Goal: Information Seeking & Learning: Check status

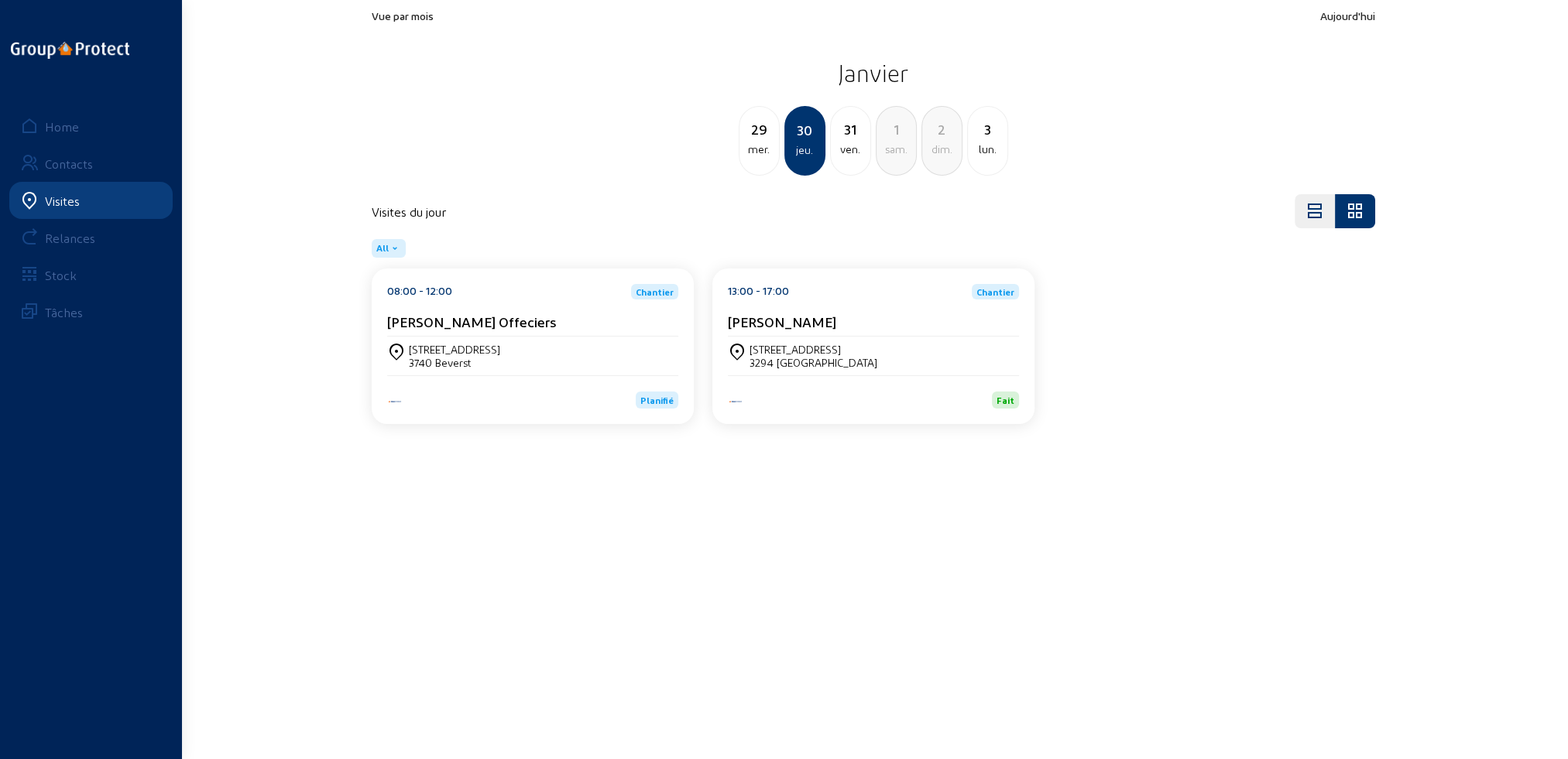
click at [61, 199] on div "Visites" at bounding box center [62, 200] width 35 height 15
click at [59, 126] on div "Home" at bounding box center [62, 126] width 34 height 15
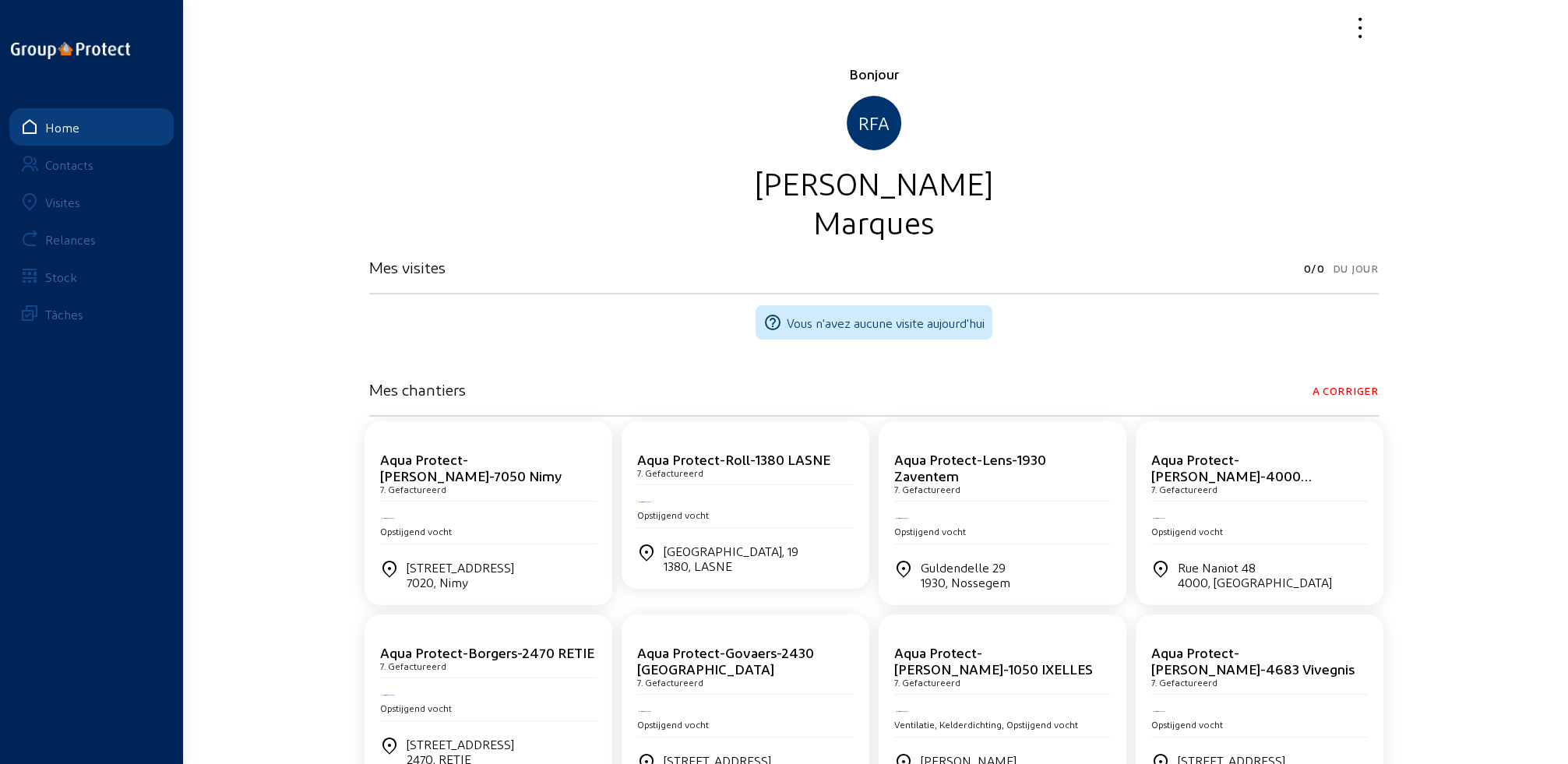
click at [56, 205] on div "Visites" at bounding box center [63, 202] width 35 height 15
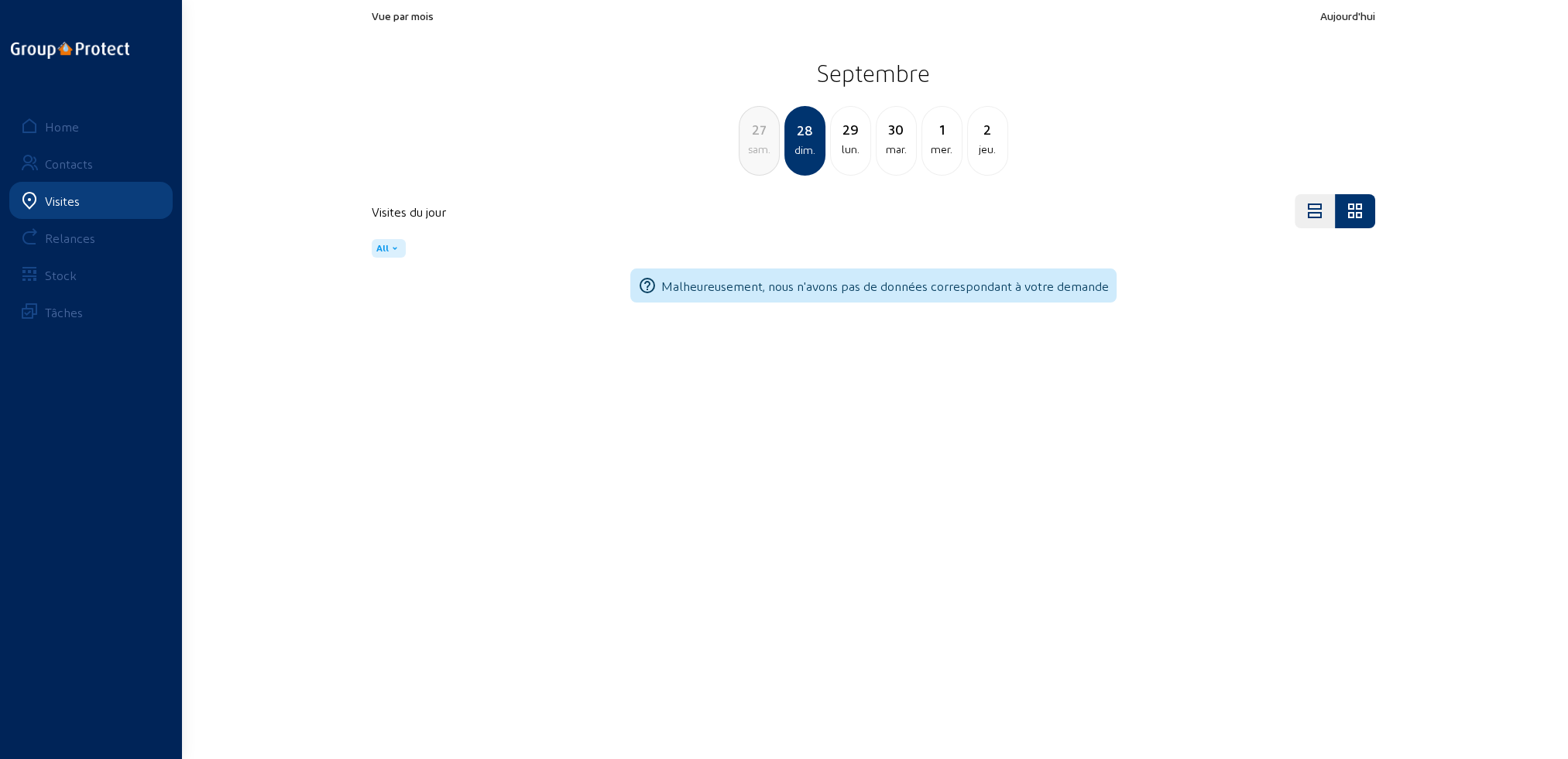
click at [842, 142] on div "lun." at bounding box center [850, 149] width 40 height 19
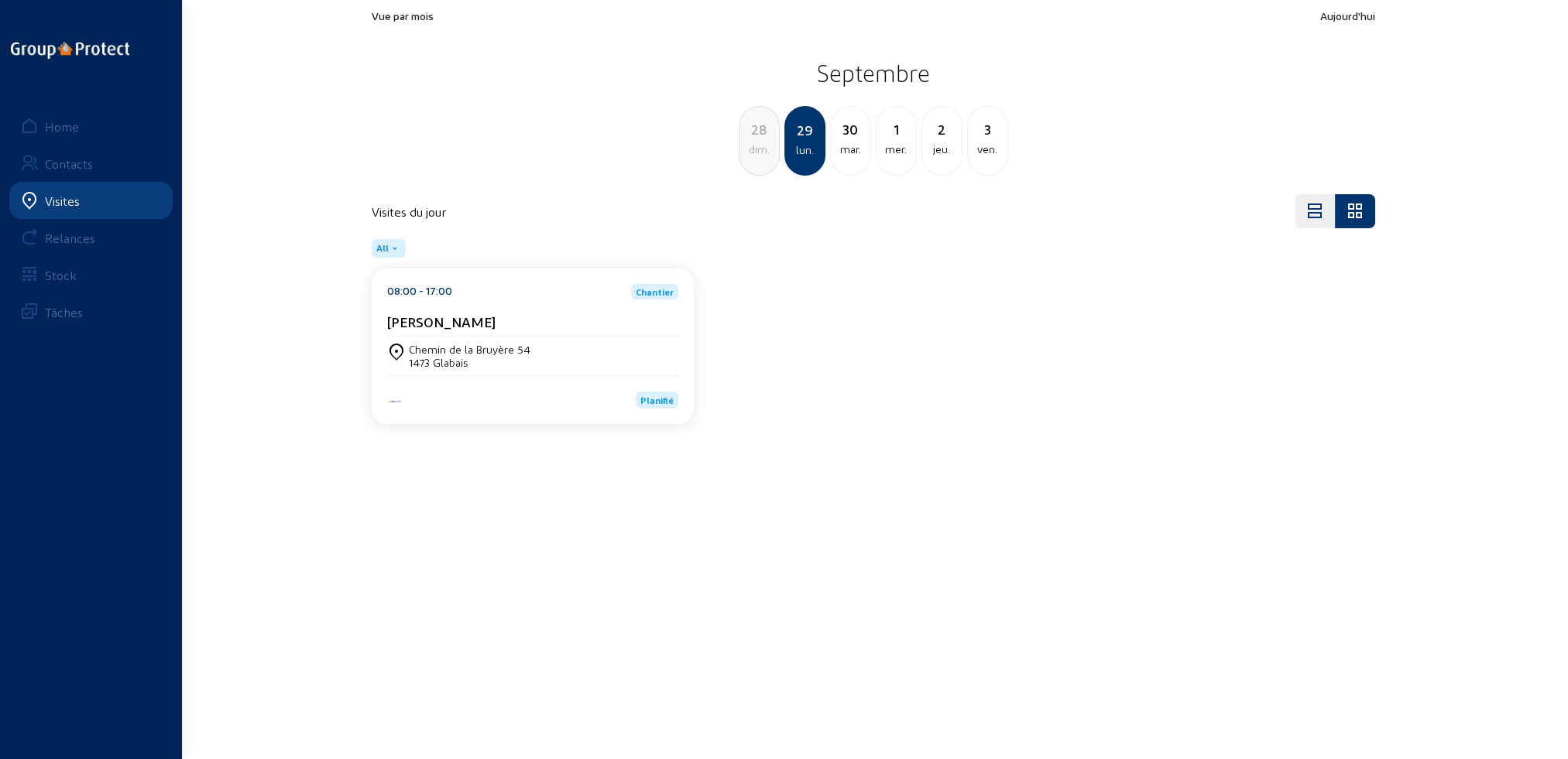
click at [859, 148] on div "mar." at bounding box center [850, 149] width 40 height 19
click at [859, 148] on div "mer." at bounding box center [850, 149] width 40 height 19
click at [750, 145] on div "mar." at bounding box center [759, 149] width 40 height 19
click at [750, 145] on div "lun." at bounding box center [759, 149] width 40 height 19
click at [492, 345] on div "Chemin de la Bruyère 54" at bounding box center [470, 349] width 121 height 13
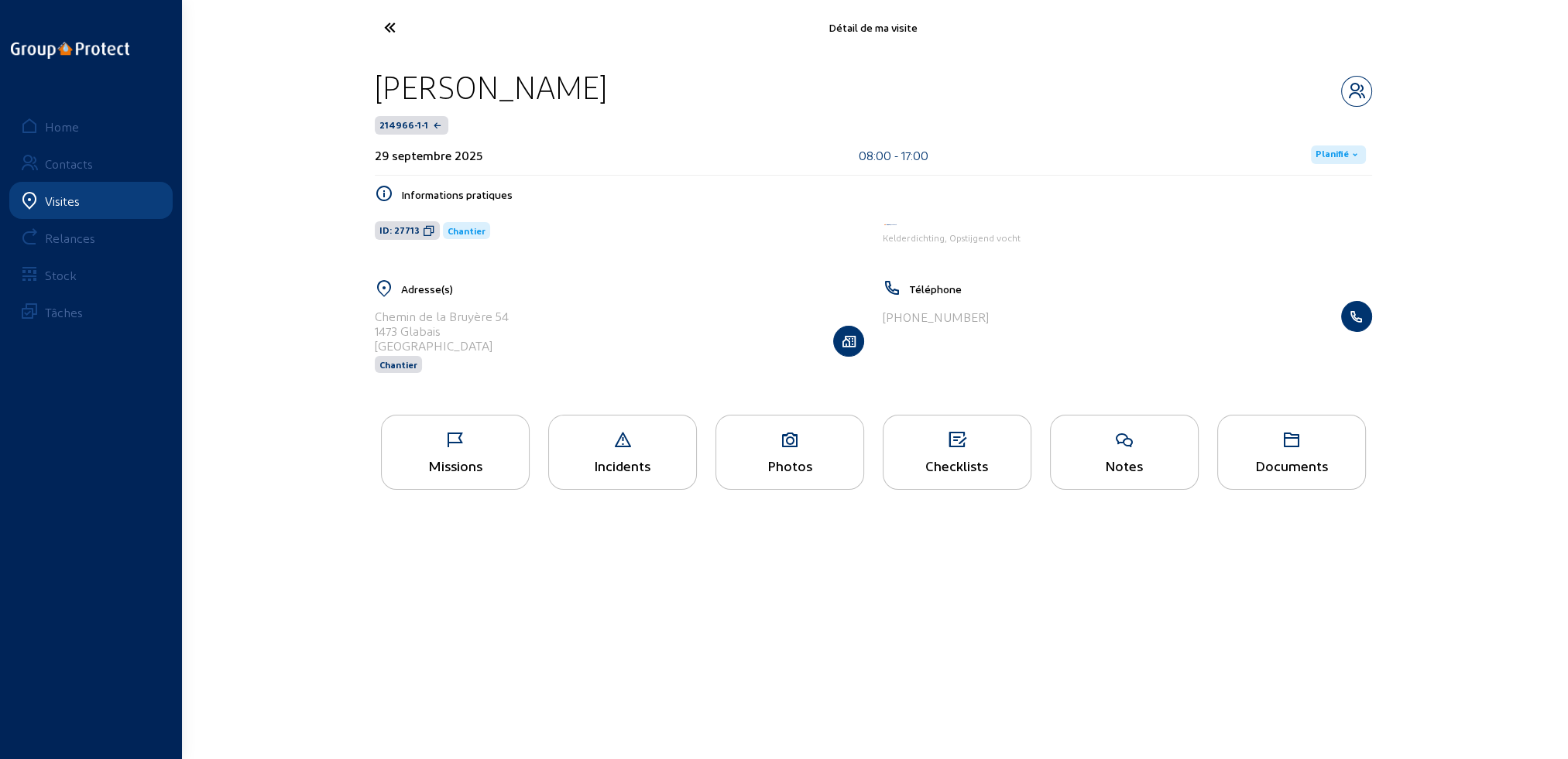
click at [457, 477] on div "Missions" at bounding box center [455, 452] width 149 height 75
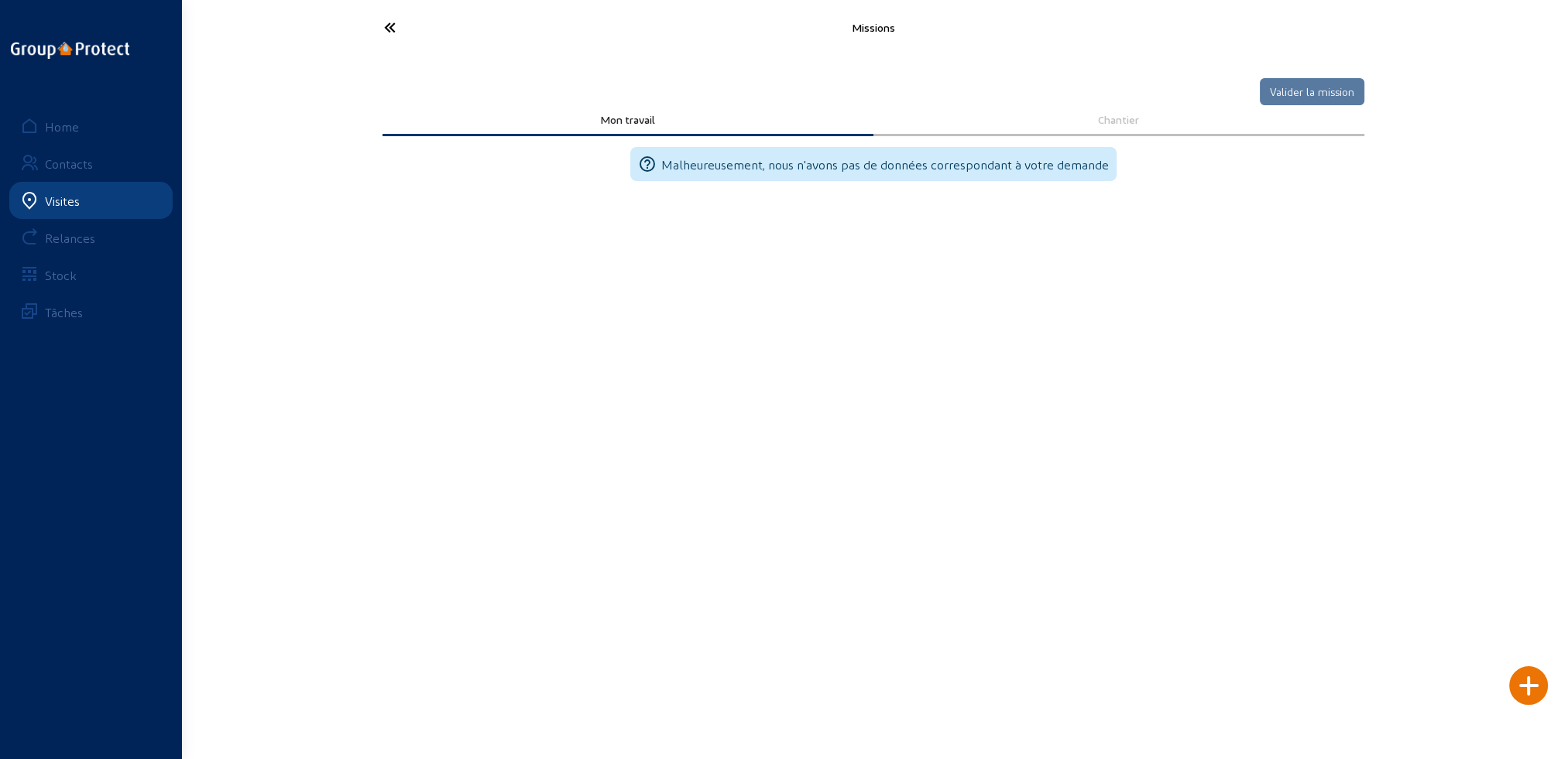
click at [392, 27] on icon at bounding box center [447, 27] width 142 height 27
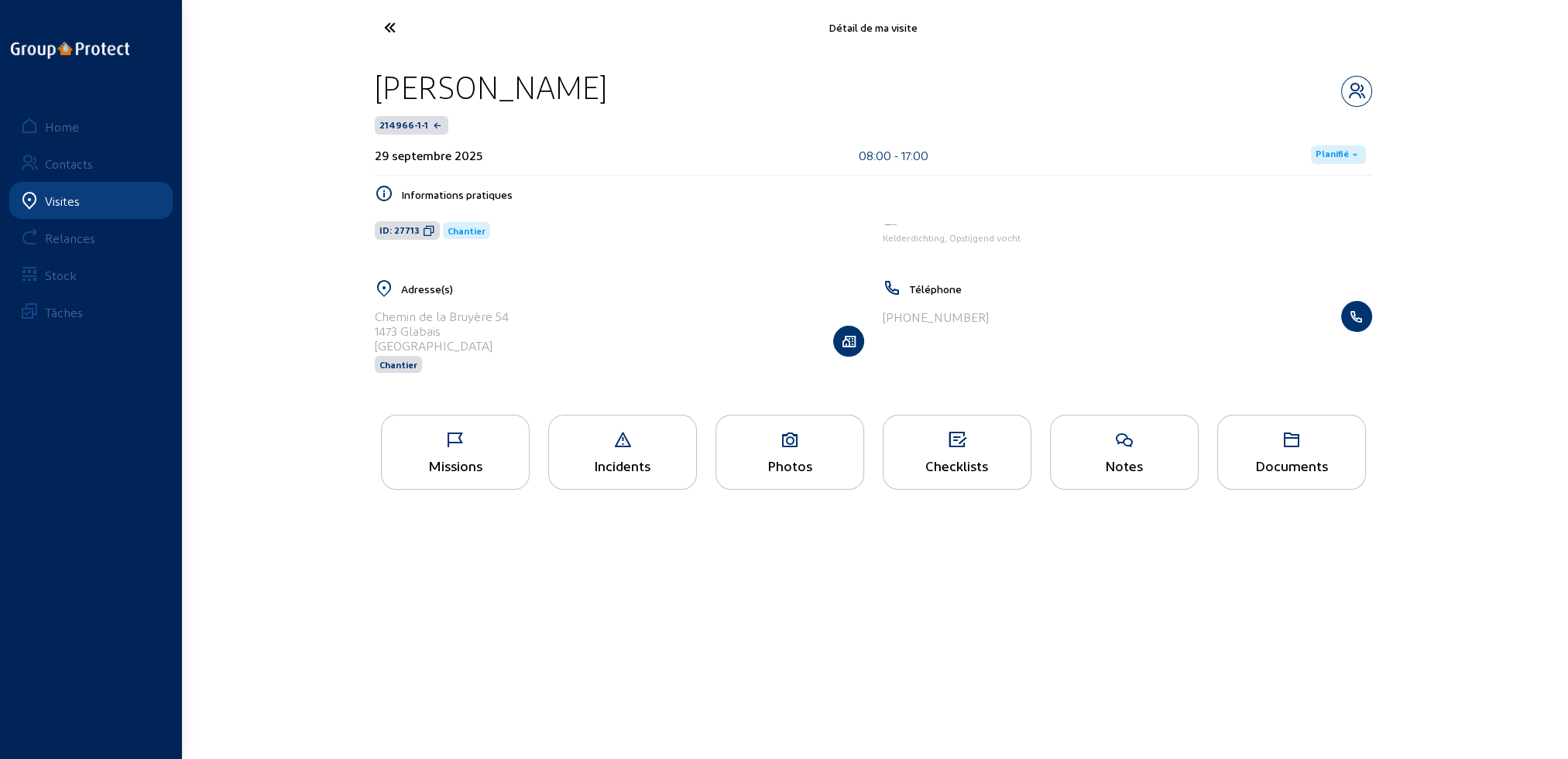
click at [467, 456] on div "Missions" at bounding box center [455, 452] width 149 height 75
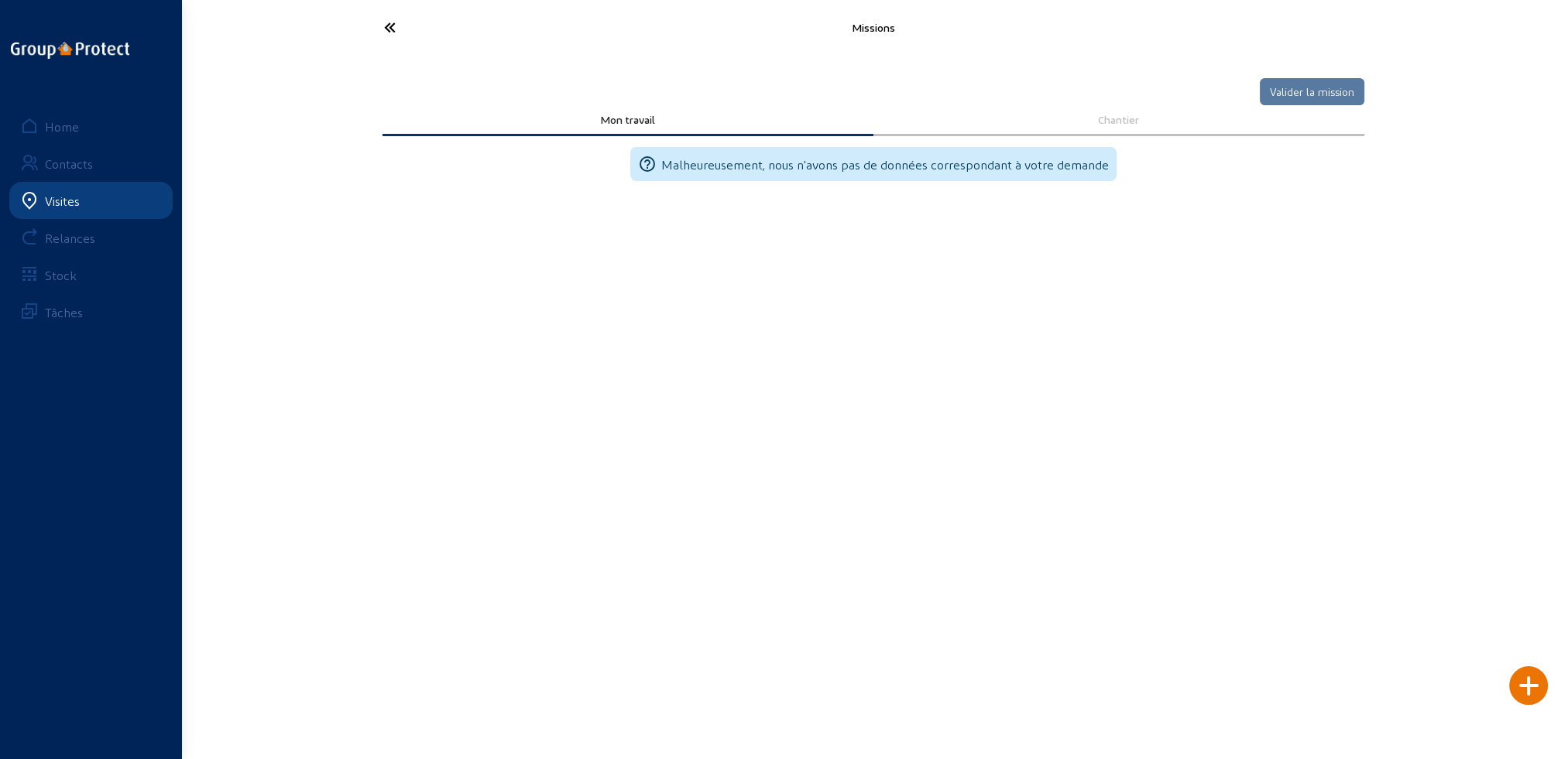
click at [384, 23] on icon at bounding box center [447, 27] width 142 height 27
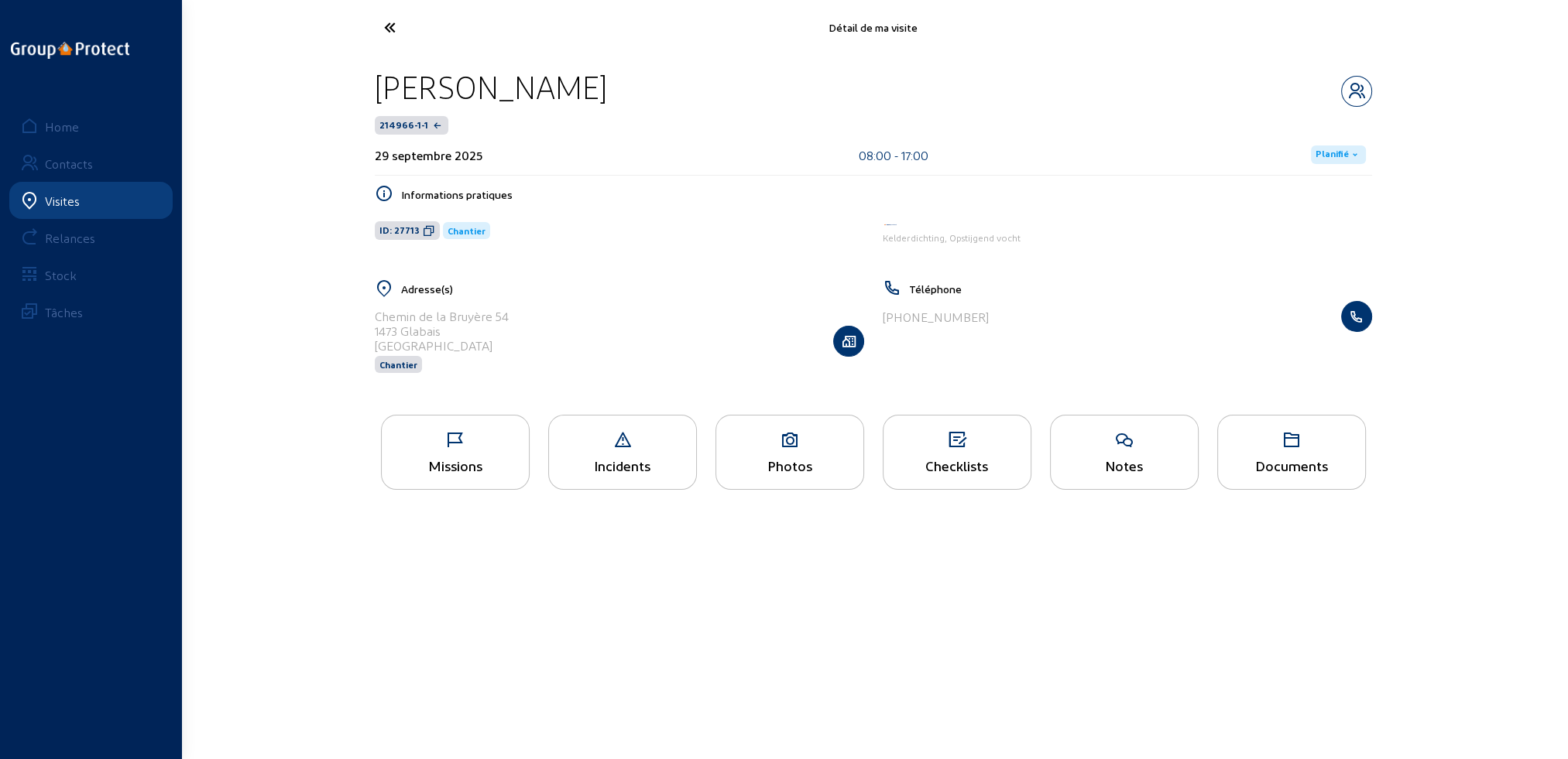
click at [391, 24] on icon at bounding box center [447, 27] width 142 height 27
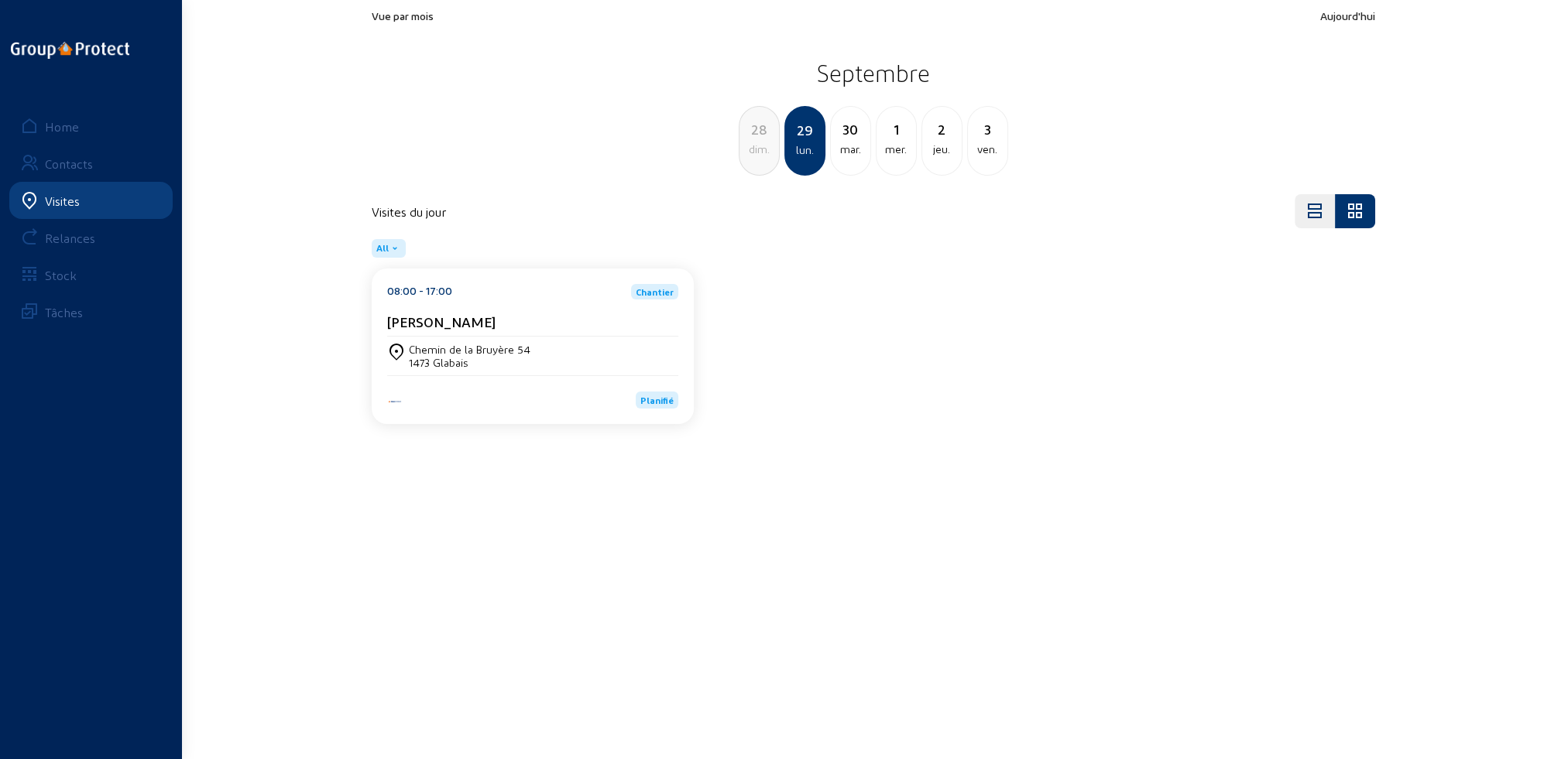
click at [853, 151] on div "mar." at bounding box center [850, 149] width 40 height 19
drag, startPoint x: 577, startPoint y: 328, endPoint x: 531, endPoint y: 361, distance: 56.6
click at [531, 361] on div "Chemin de la Bruyère 54 1473 Glabais" at bounding box center [533, 356] width 291 height 27
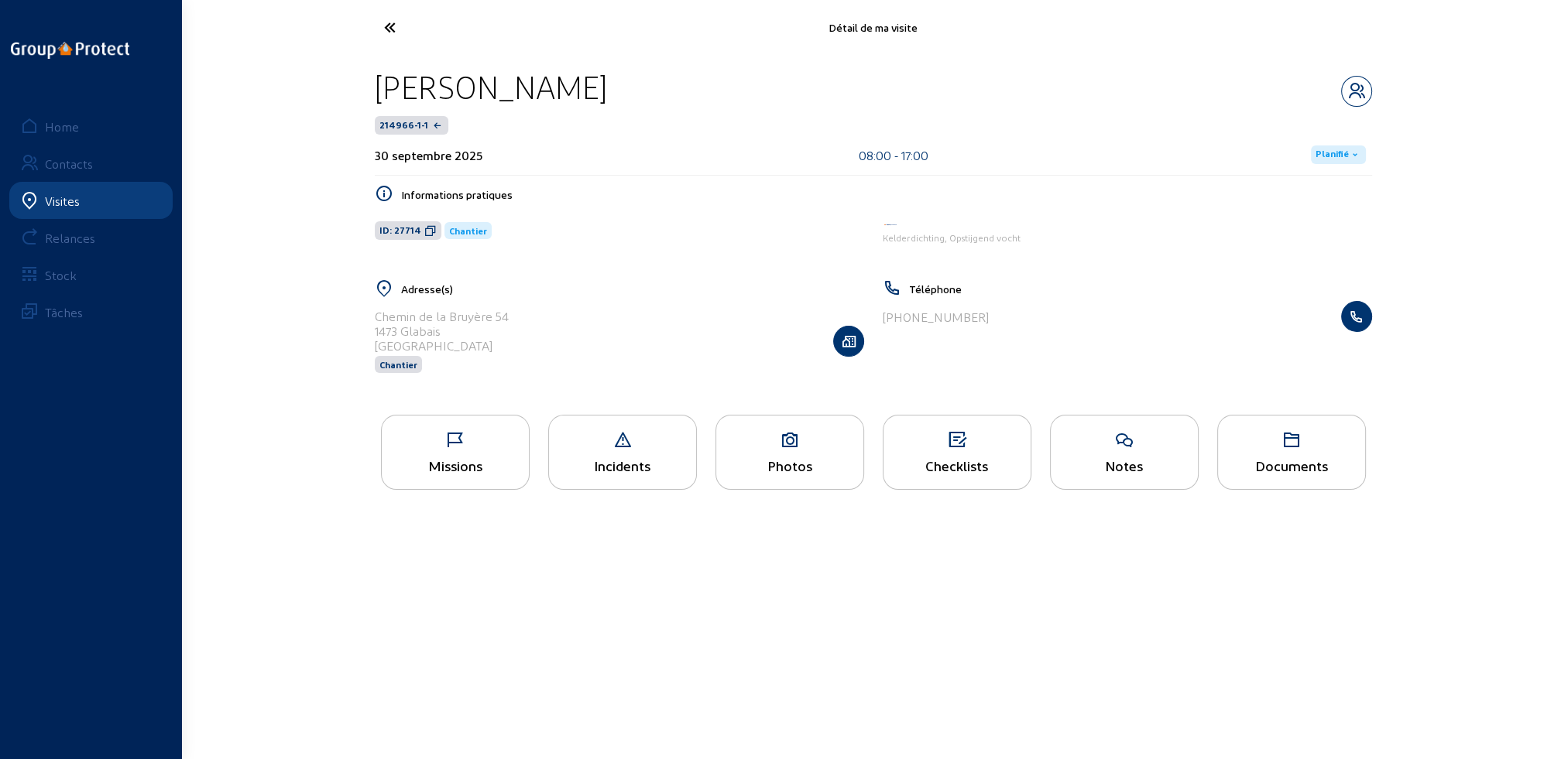
click at [482, 453] on div "Missions" at bounding box center [455, 452] width 149 height 75
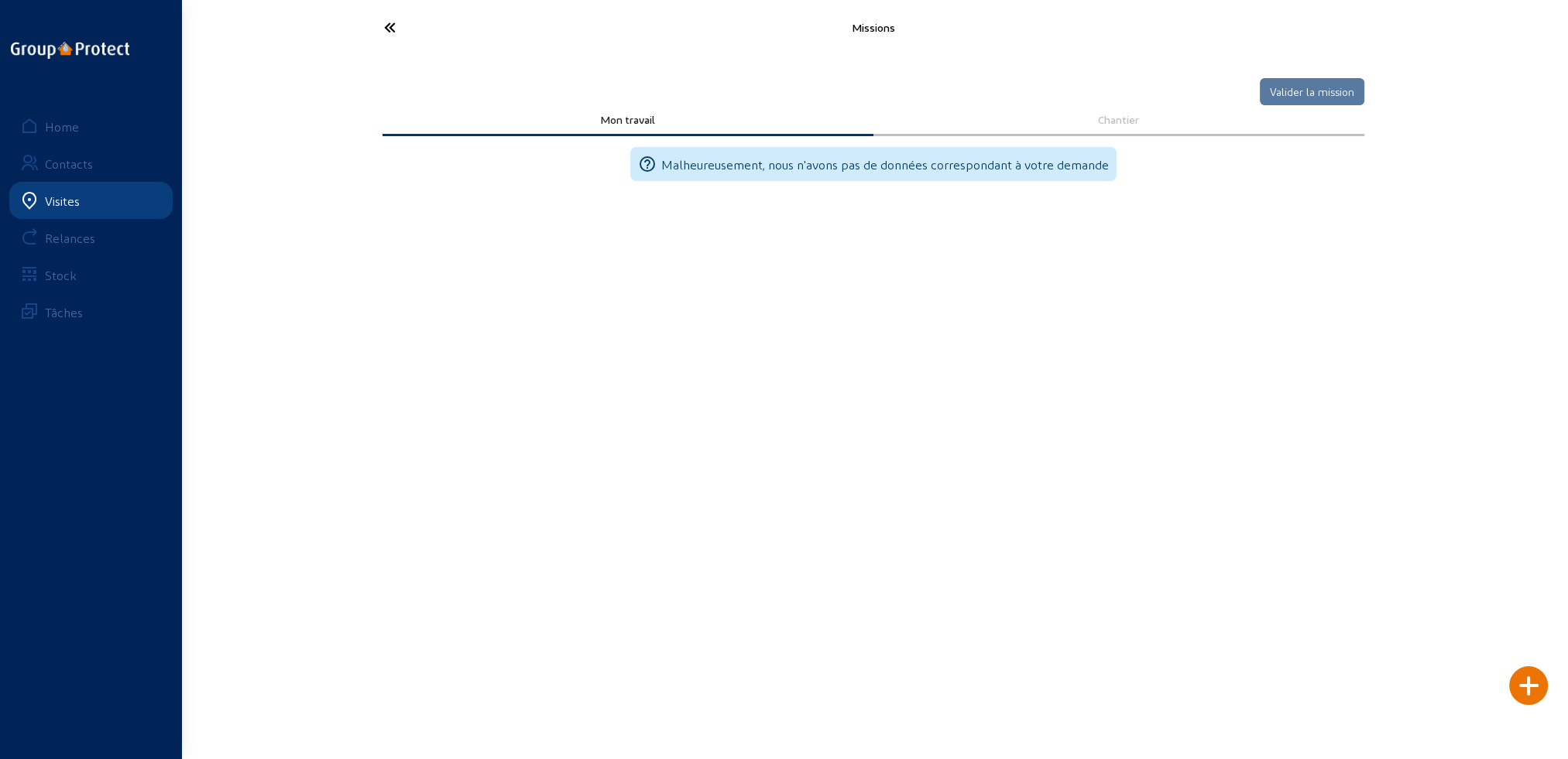
click at [393, 25] on icon at bounding box center [447, 27] width 142 height 27
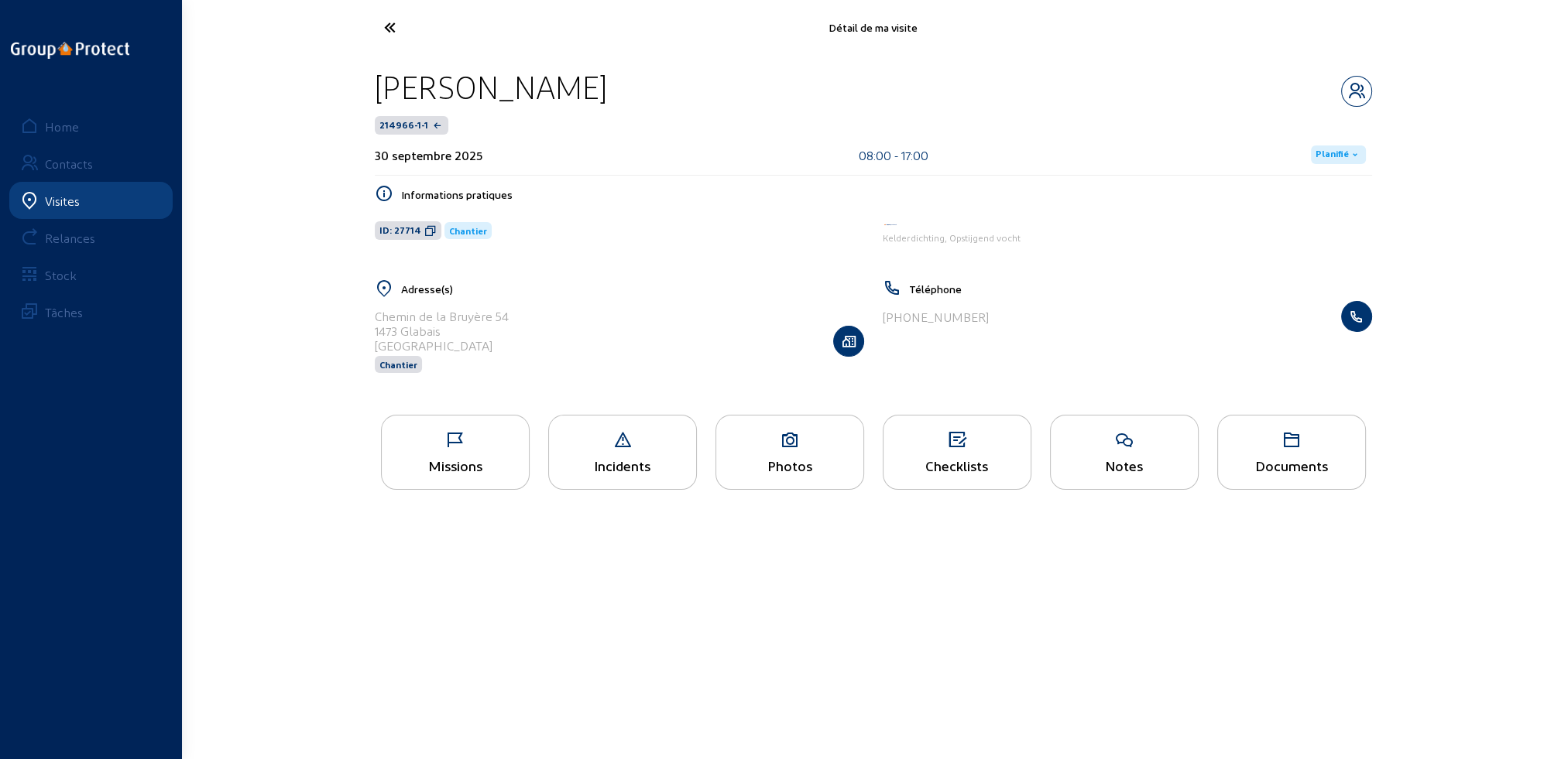
click at [1300, 456] on div "Documents" at bounding box center [1291, 452] width 149 height 75
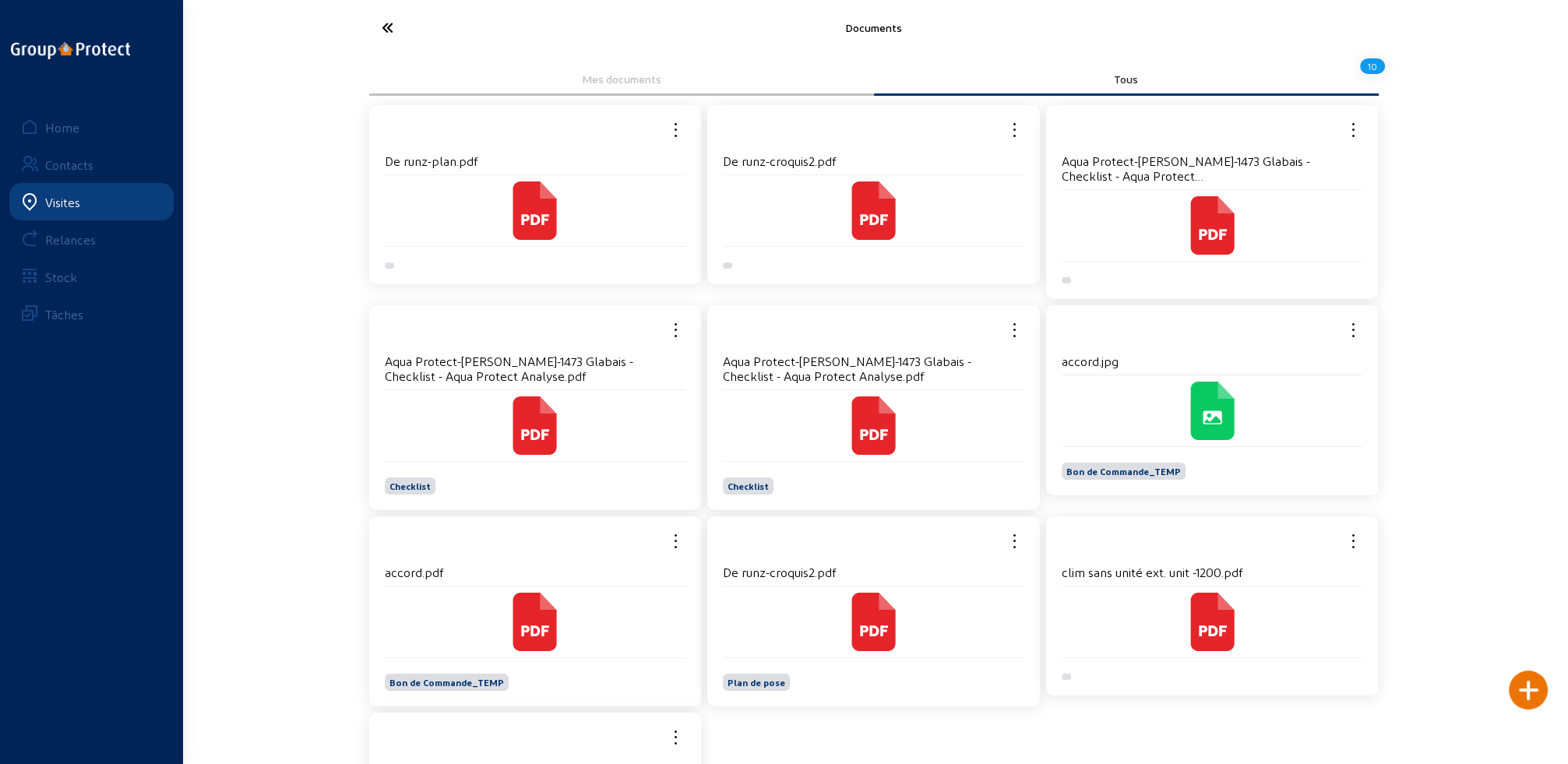
click at [845, 612] on icon at bounding box center [874, 622] width 59 height 59
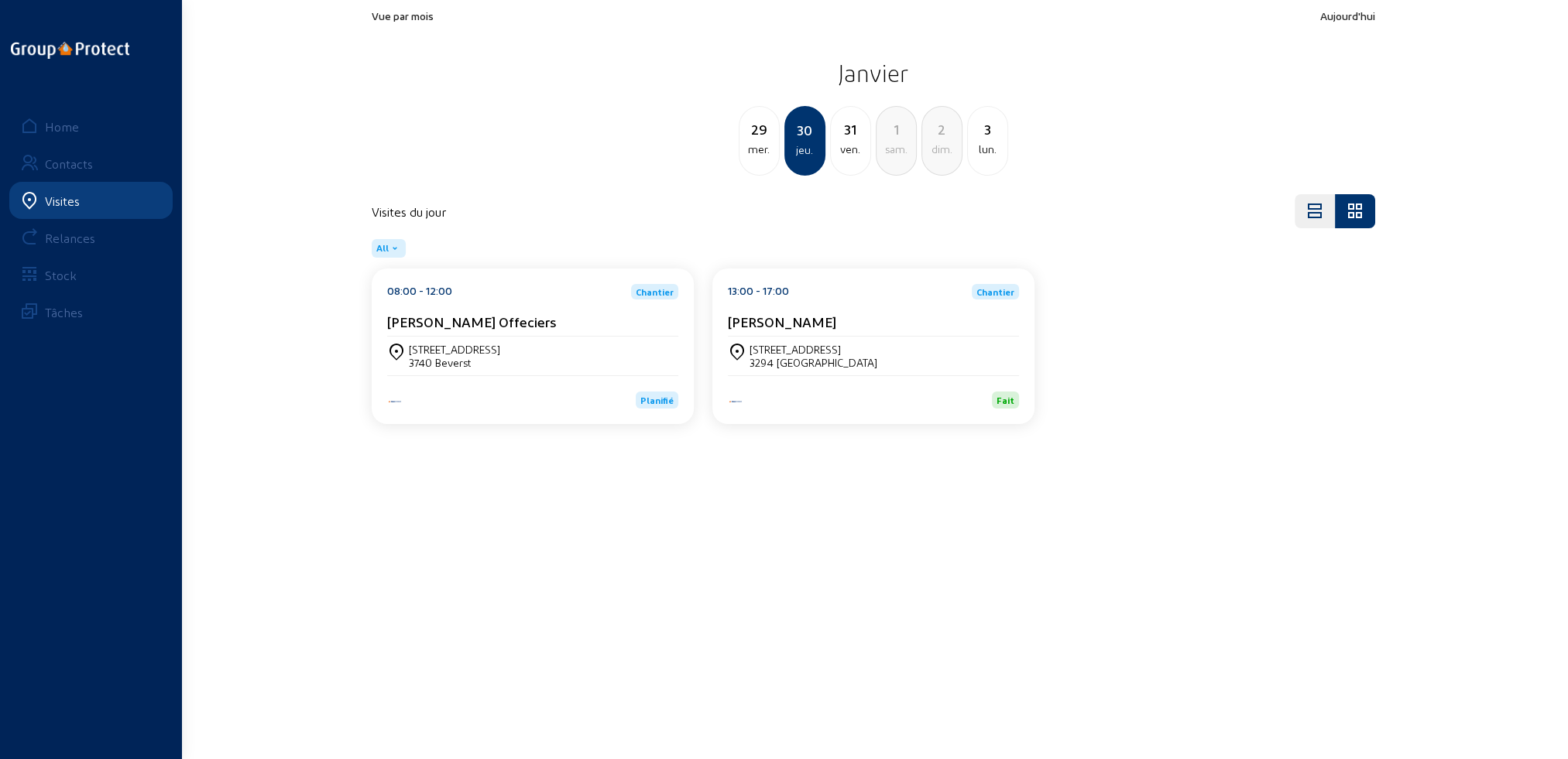
click at [50, 124] on div "Home" at bounding box center [62, 126] width 34 height 15
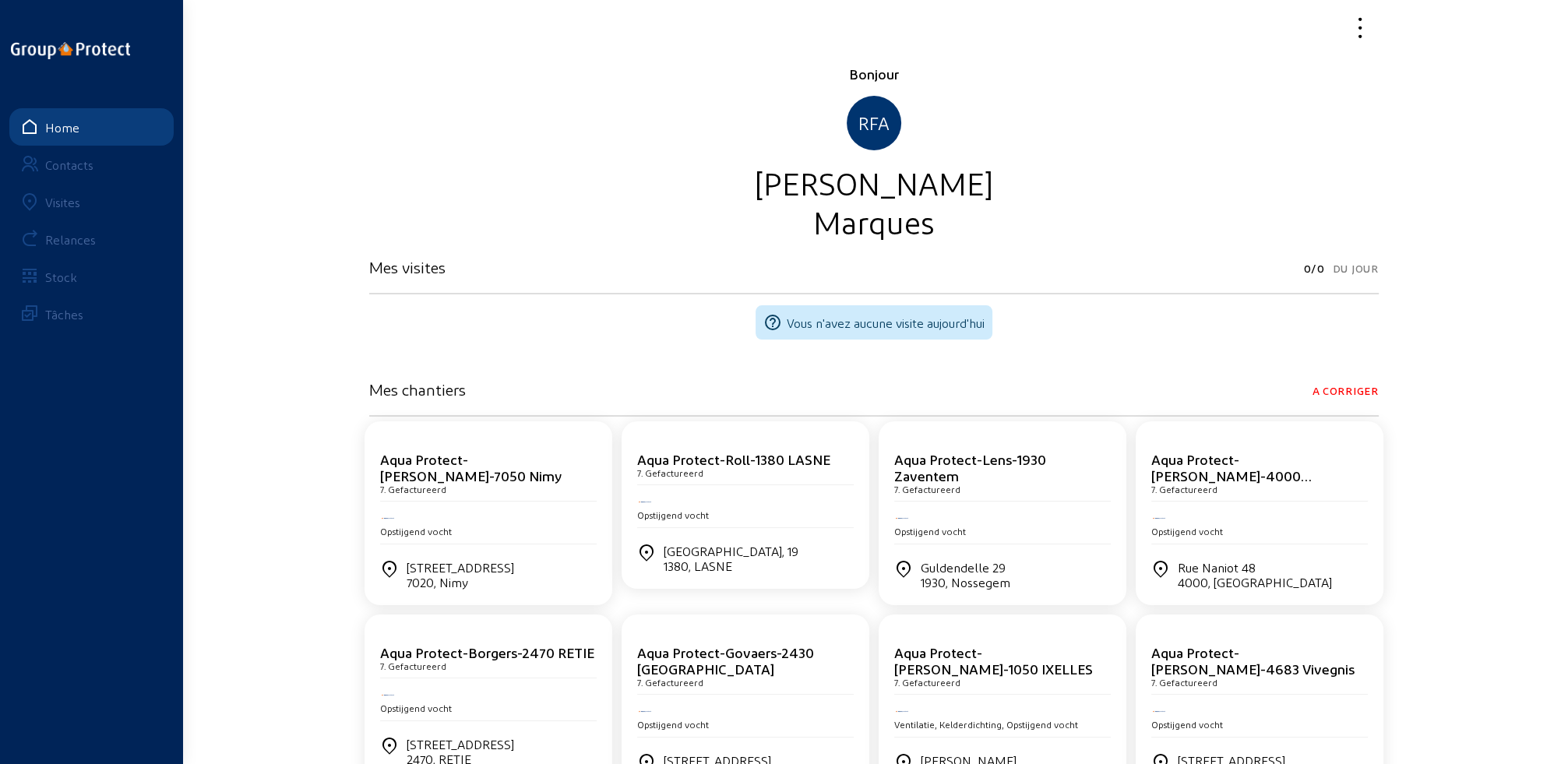
click at [47, 199] on div "Visites" at bounding box center [63, 202] width 35 height 15
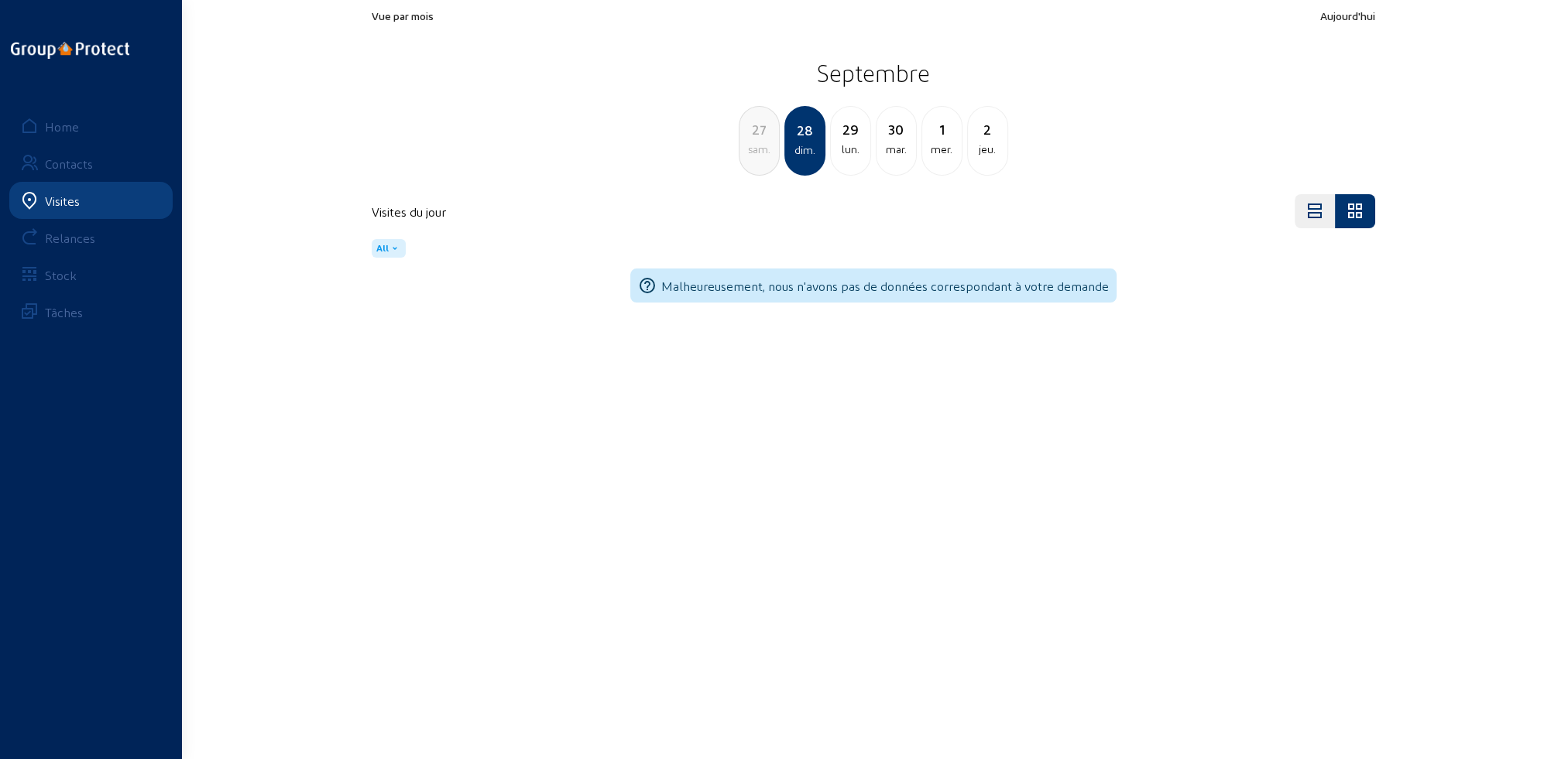
click at [850, 140] on div "lun." at bounding box center [850, 149] width 40 height 19
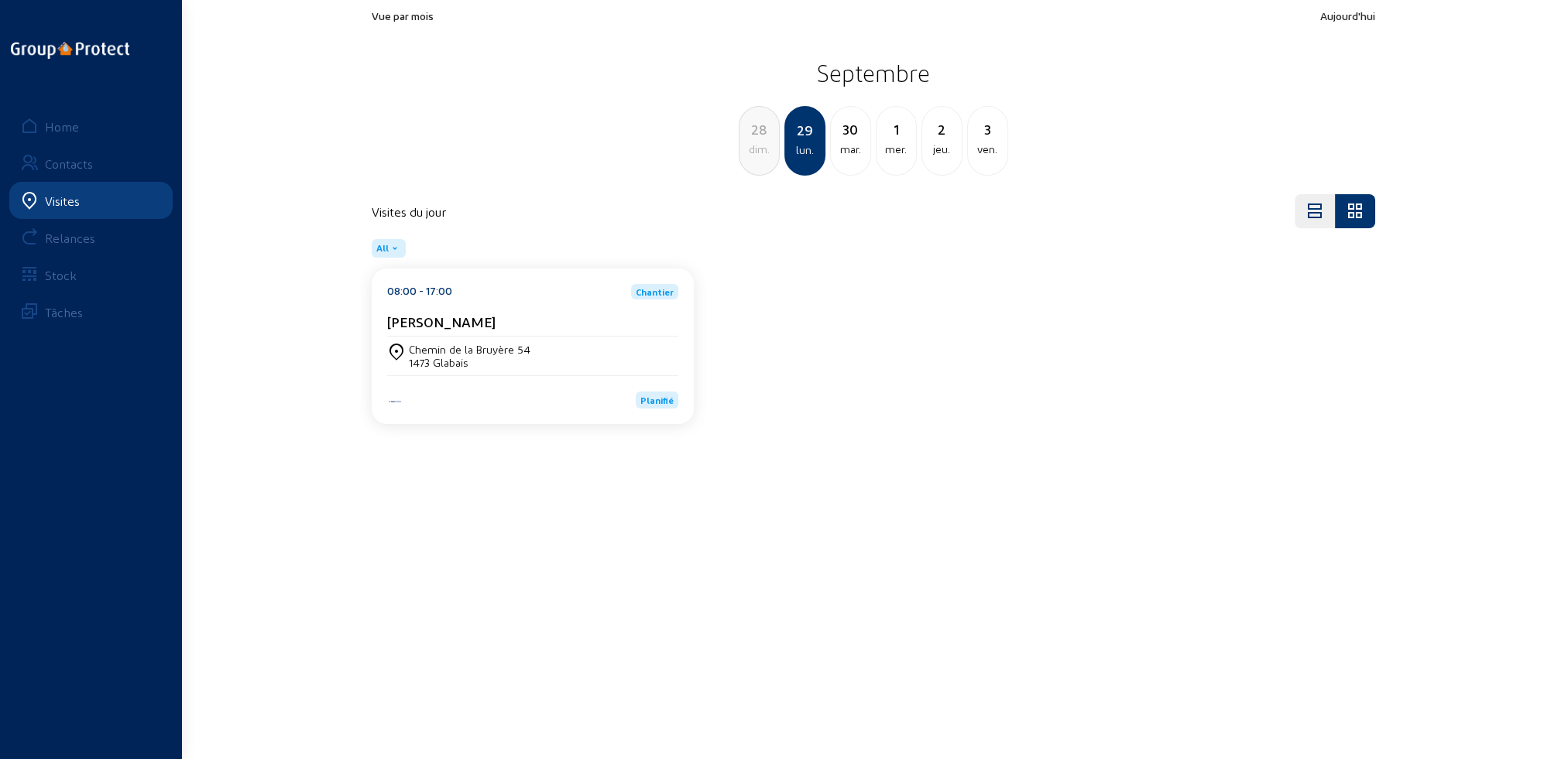
click at [530, 377] on div "Planifié" at bounding box center [533, 391] width 291 height 33
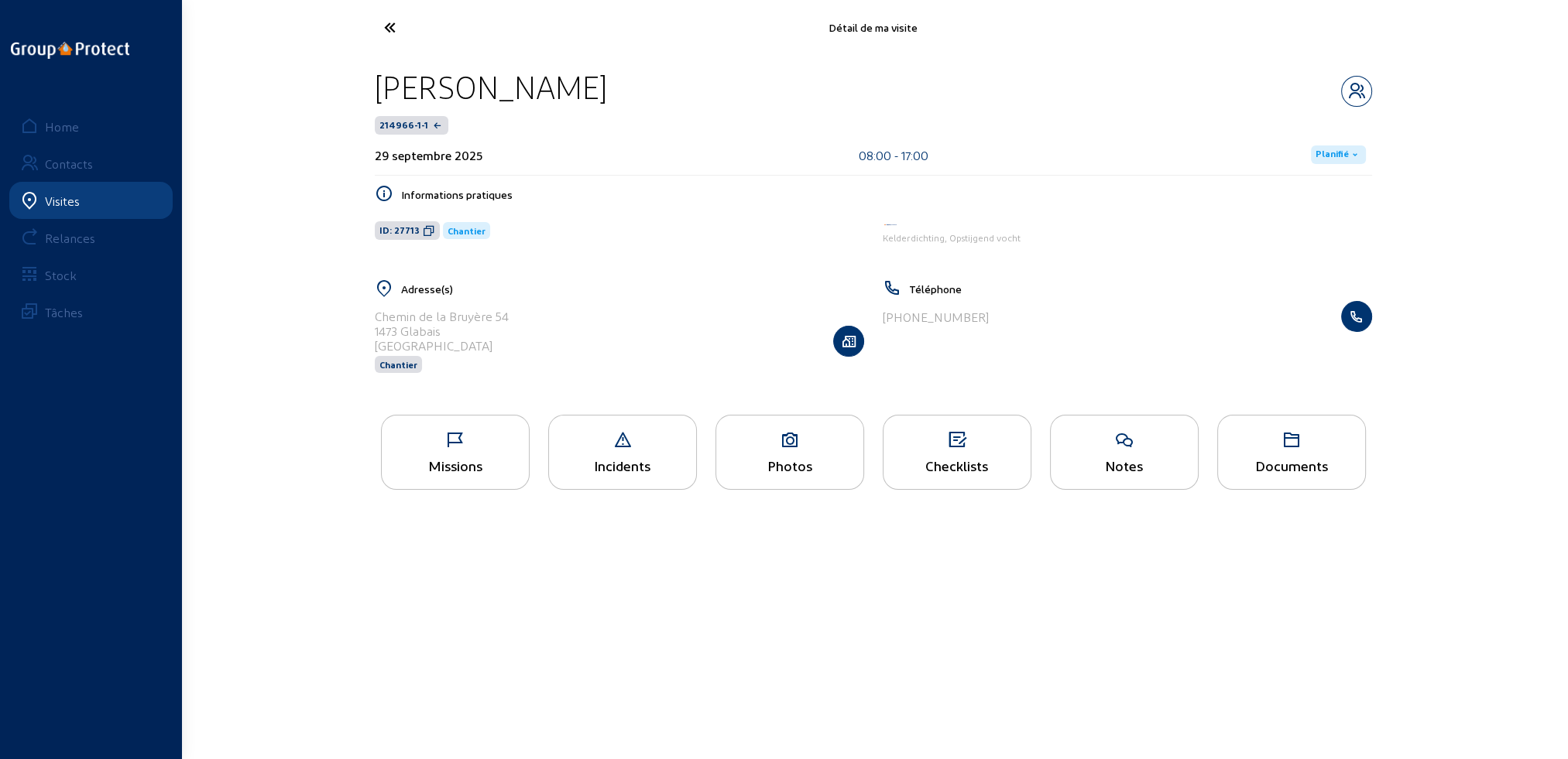
click at [798, 458] on div "Photos" at bounding box center [790, 466] width 147 height 16
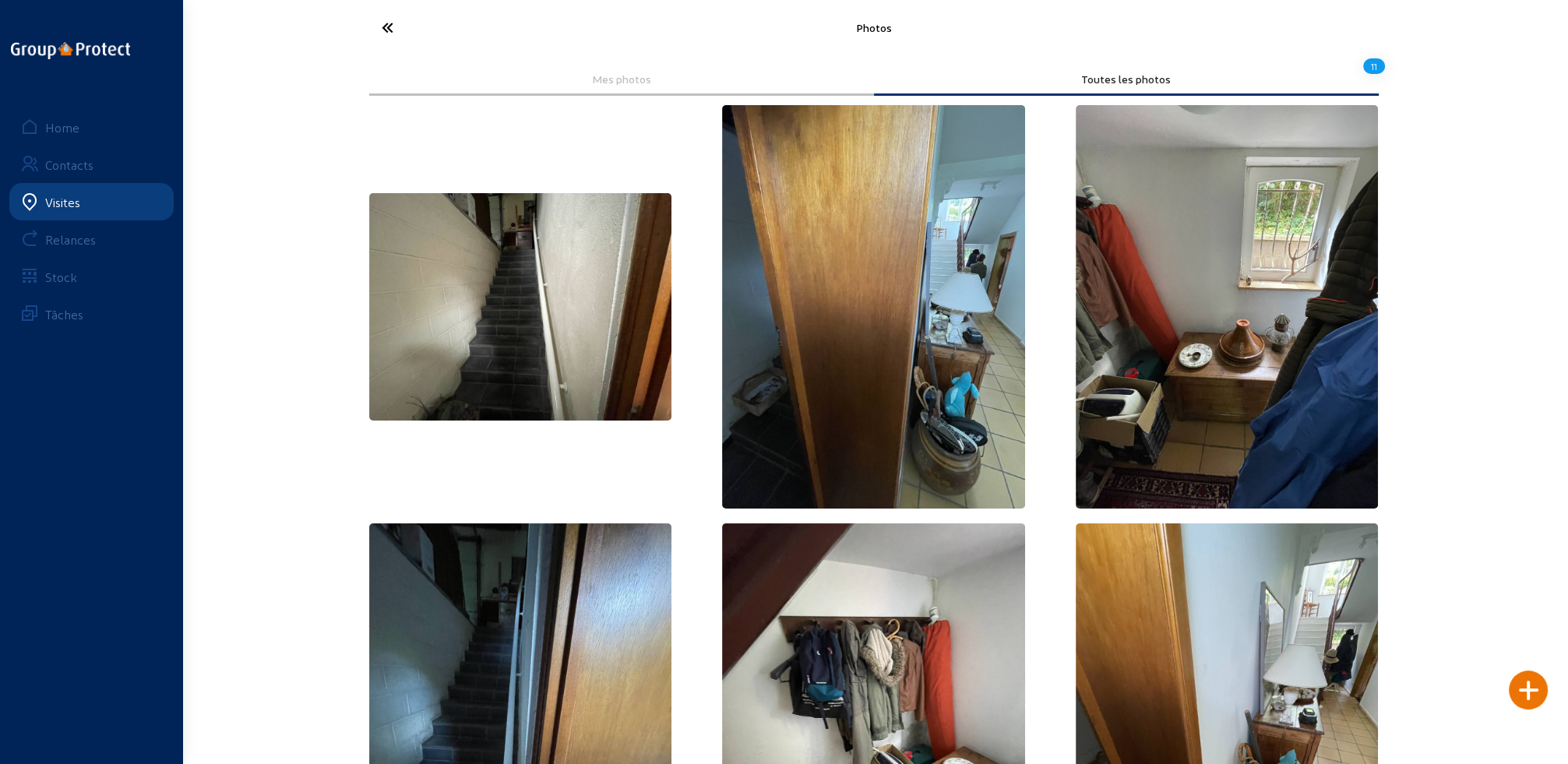
click at [391, 28] on icon at bounding box center [446, 28] width 143 height 28
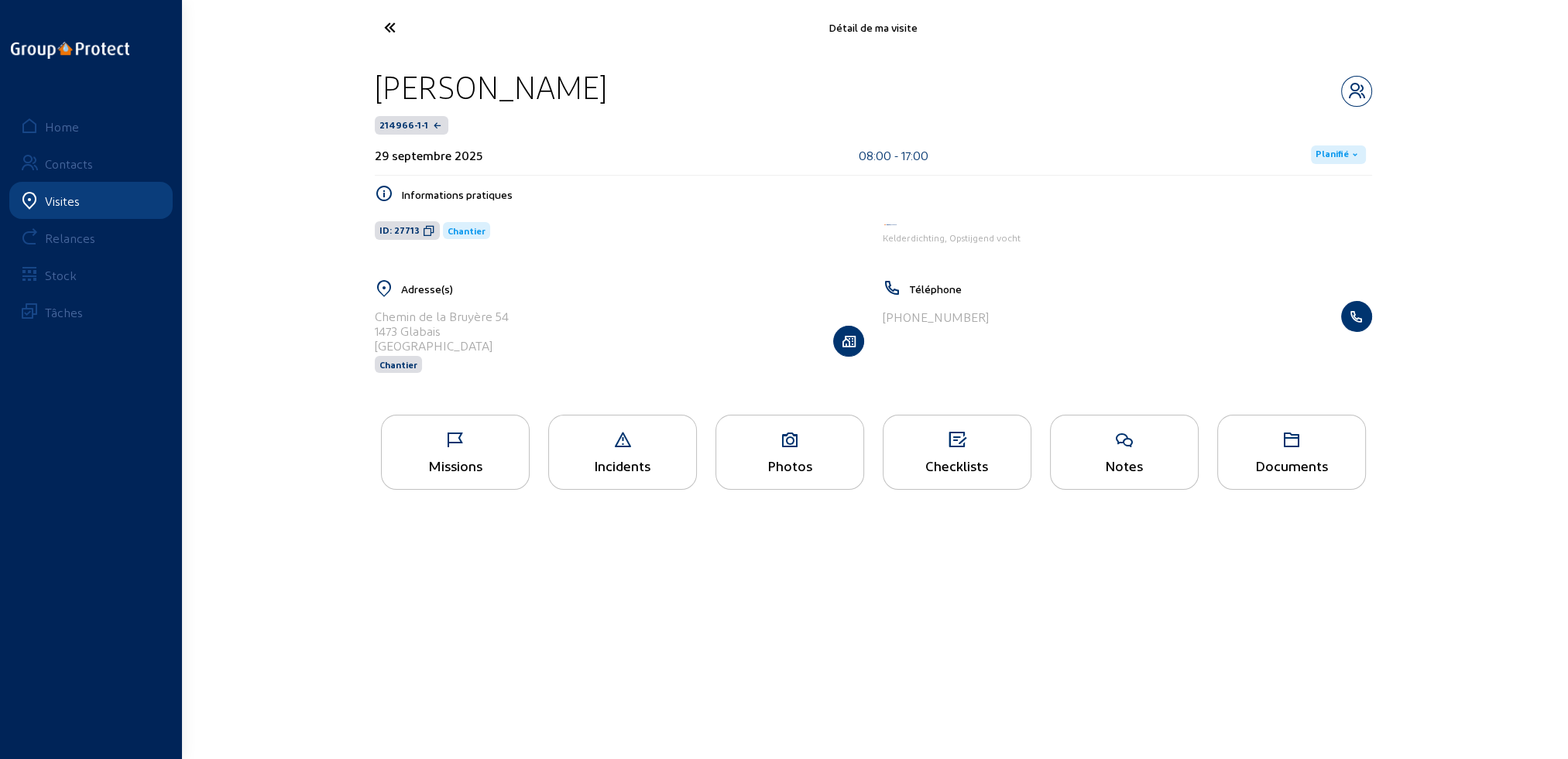
click at [421, 319] on div "Chemin de la Bruyère 54" at bounding box center [442, 316] width 134 height 15
click at [841, 341] on icon "button" at bounding box center [848, 341] width 29 height 15
